Goal: Information Seeking & Learning: Learn about a topic

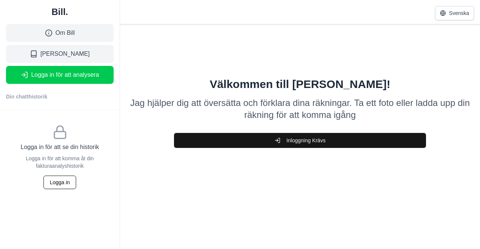
click at [77, 38] on link "Om Bill" at bounding box center [60, 33] width 108 height 18
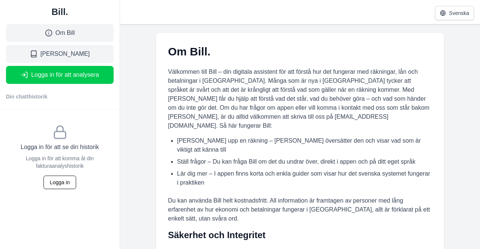
click at [77, 56] on span "[PERSON_NAME]" at bounding box center [64, 53] width 49 height 9
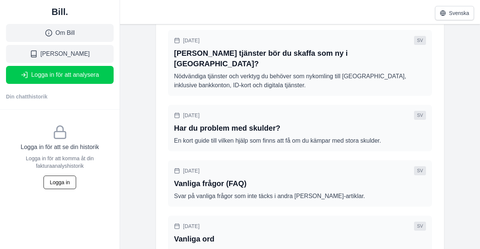
scroll to position [383, 0]
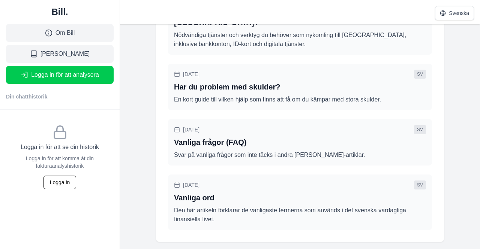
click at [291, 137] on h2 "Vanliga frågor (FAQ)" at bounding box center [300, 142] width 252 height 10
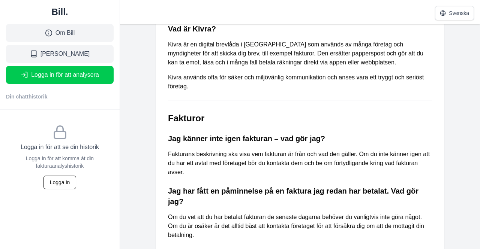
scroll to position [292, 0]
